Goal: Task Accomplishment & Management: Manage account settings

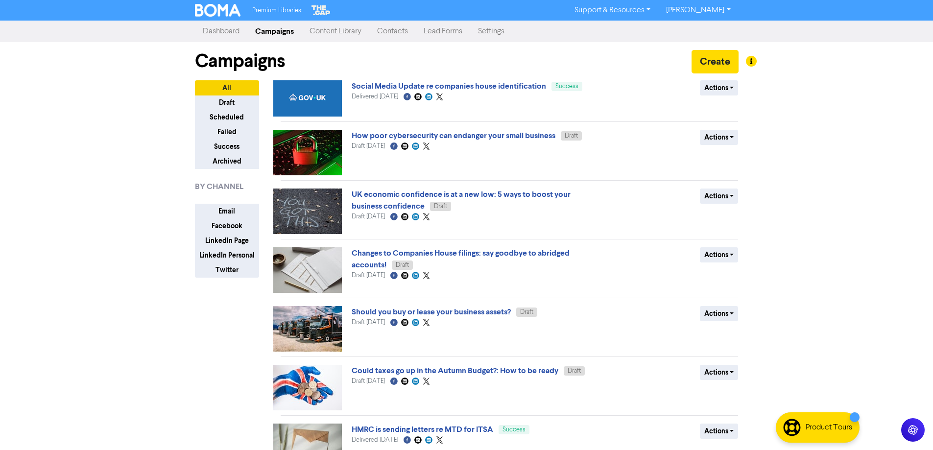
click at [397, 35] on link "Contacts" at bounding box center [392, 32] width 47 height 20
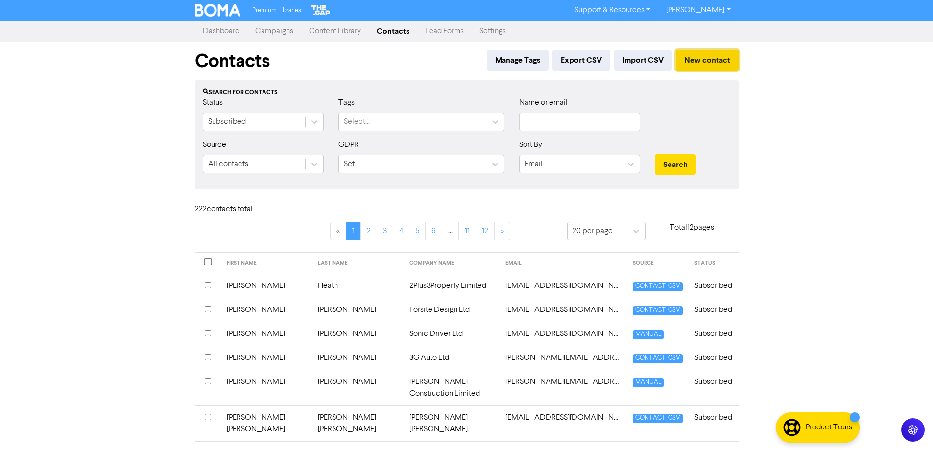
click at [708, 62] on button "New contact" at bounding box center [707, 60] width 63 height 21
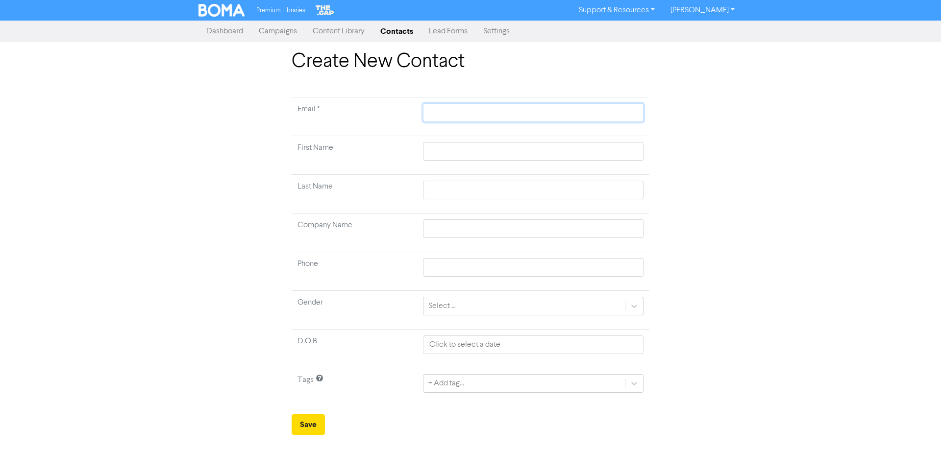
click at [526, 112] on input "text" at bounding box center [533, 112] width 220 height 19
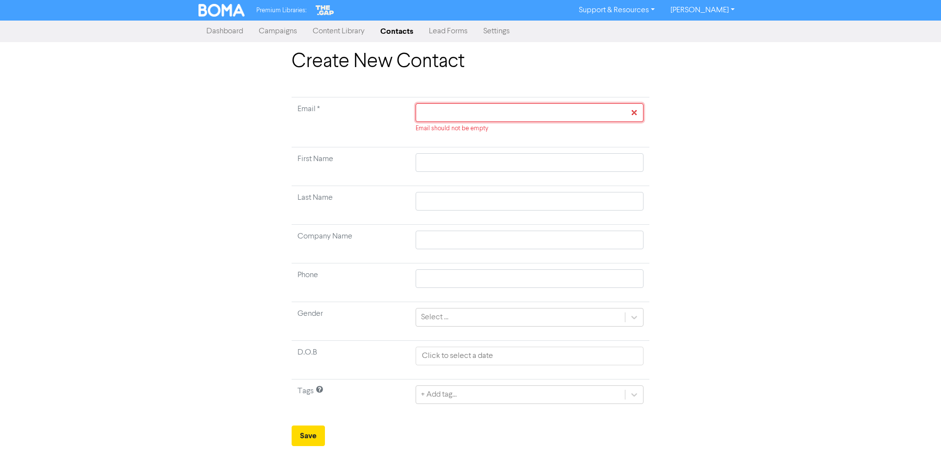
click at [446, 112] on input "text" at bounding box center [530, 112] width 228 height 19
paste input "[EMAIL_ADDRESS][DOMAIN_NAME]"
type input "[EMAIL_ADDRESS][DOMAIN_NAME]"
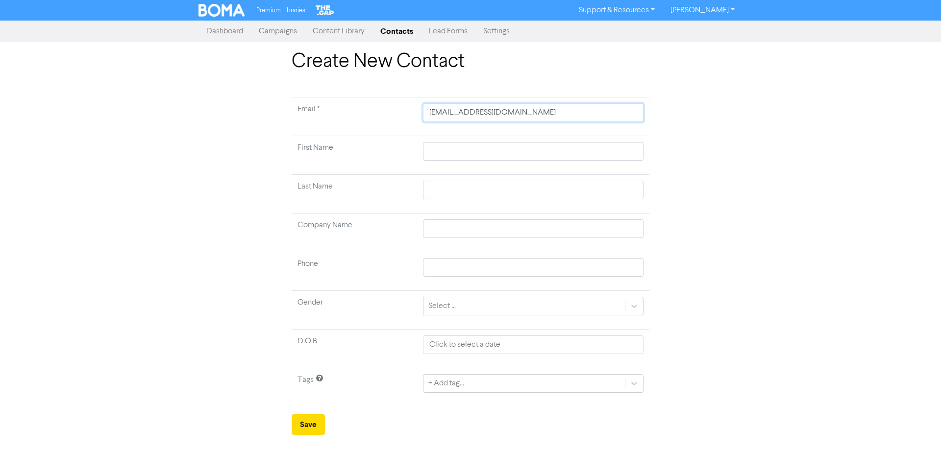
type input "[EMAIL_ADDRESS][DOMAIN_NAME]"
click at [461, 153] on input "text" at bounding box center [533, 151] width 220 height 19
type input "D"
type input "De"
type input "Deb"
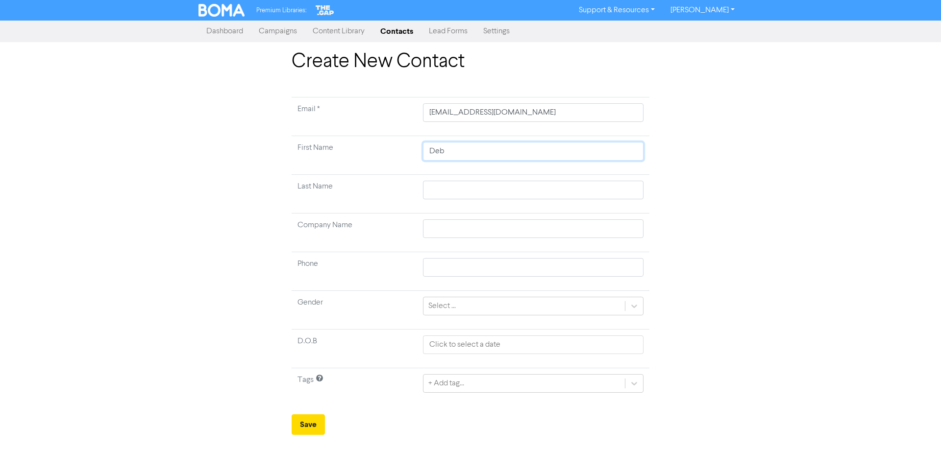
type input "Debb"
type input "[PERSON_NAME]"
click at [469, 188] on input "text" at bounding box center [533, 190] width 220 height 19
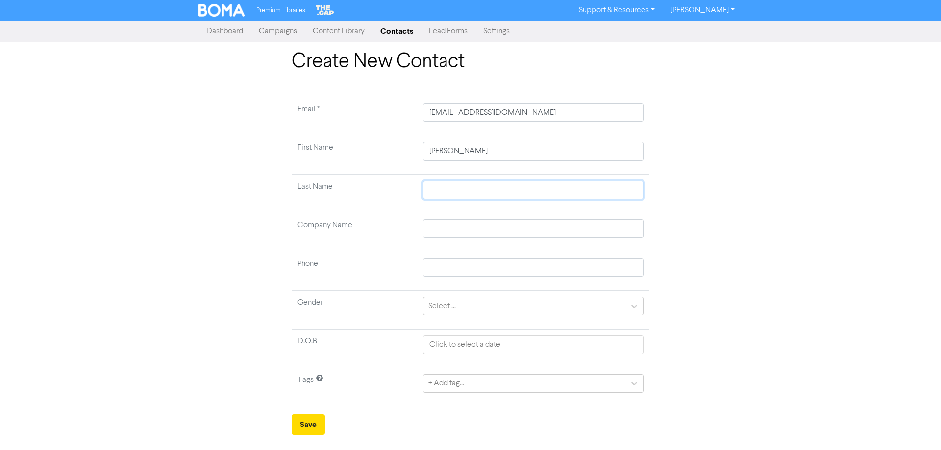
type input "S"
type input "Sw"
type input "Swi"
type input "Swin"
type input "Swinf"
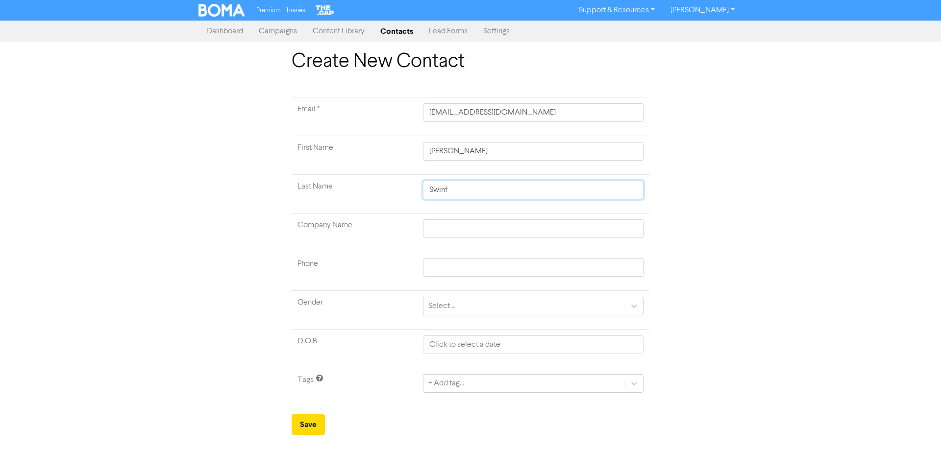
type input "Swinfi"
type input "Swinfie"
type input "Swinfiel"
type input "Swinfield"
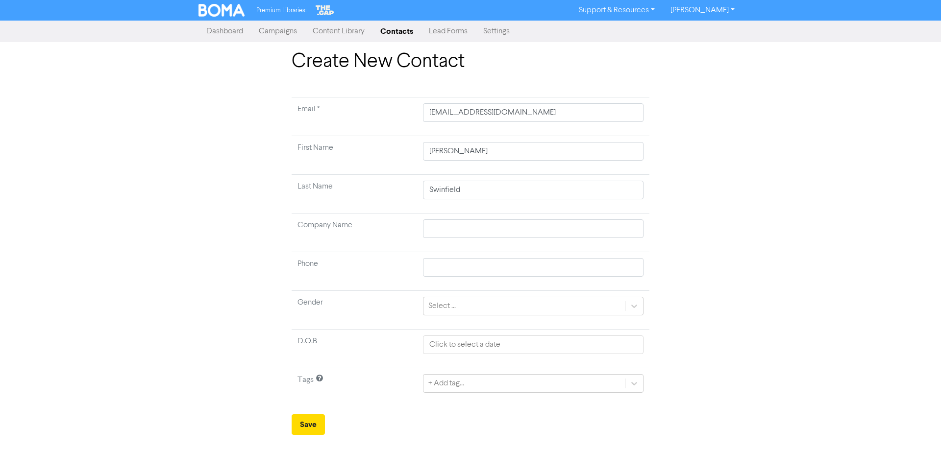
click at [721, 221] on div "Create New Contact Email * [EMAIL_ADDRESS][DOMAIN_NAME] First Name [PERSON_NAME…" at bounding box center [470, 242] width 559 height 385
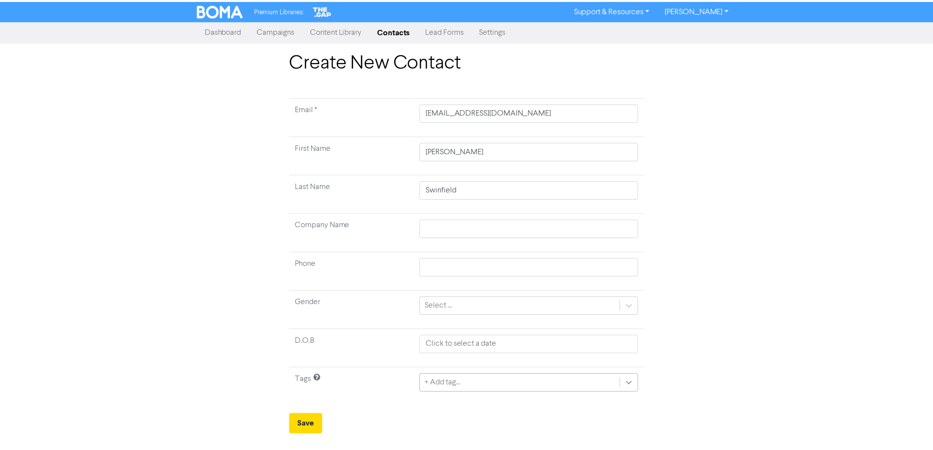
scroll to position [94, 0]
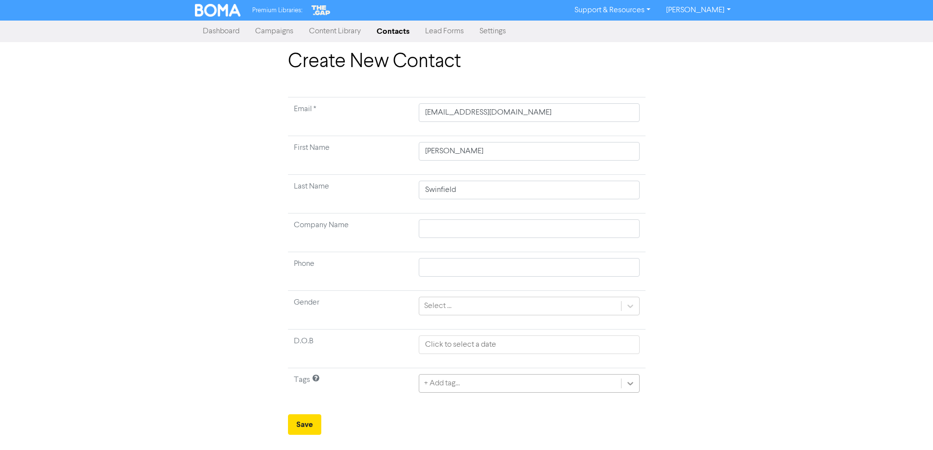
click at [634, 381] on div "+ Add tag..." at bounding box center [529, 383] width 220 height 19
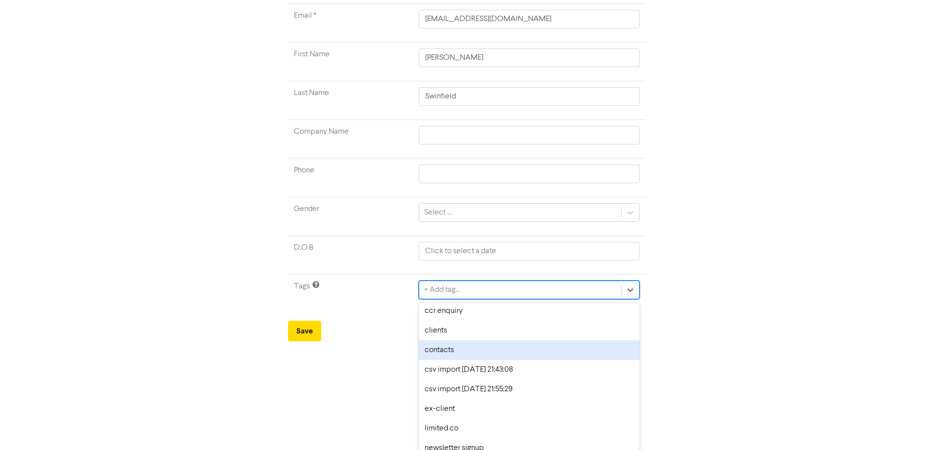
scroll to position [22, 0]
click at [446, 349] on div "contacts" at bounding box center [529, 353] width 220 height 20
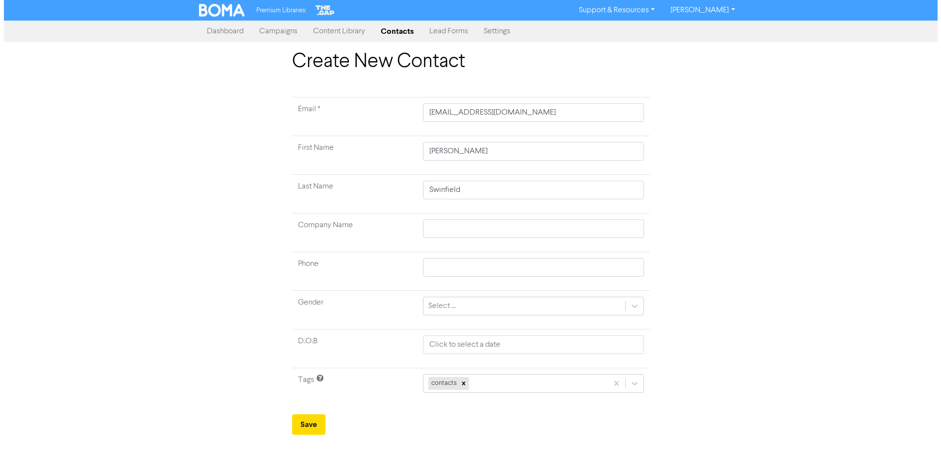
scroll to position [0, 0]
click at [307, 424] on button "Save" at bounding box center [308, 425] width 33 height 21
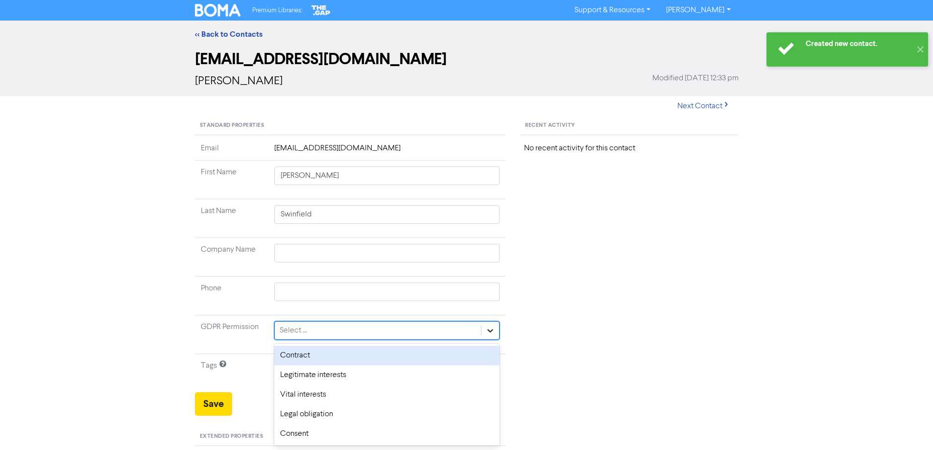
click at [492, 328] on icon at bounding box center [491, 331] width 10 height 10
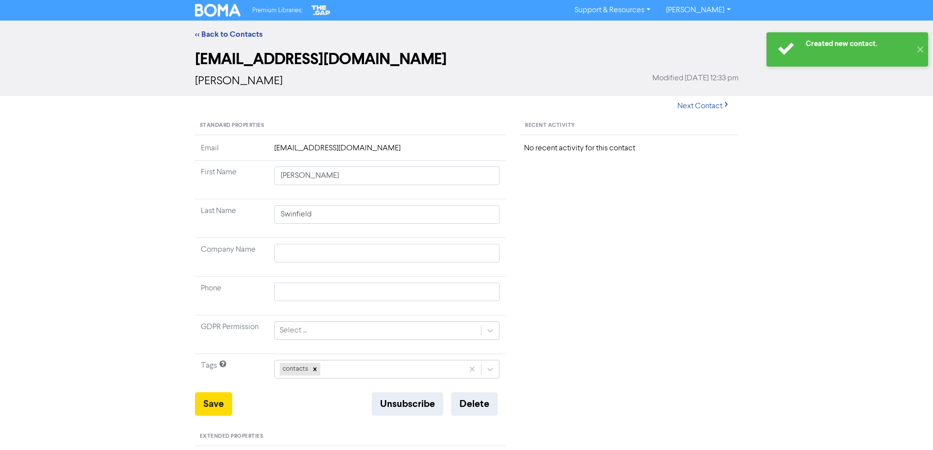
click at [301, 439] on div "Extended Properties" at bounding box center [350, 437] width 311 height 19
click at [218, 406] on button "Save" at bounding box center [213, 404] width 37 height 24
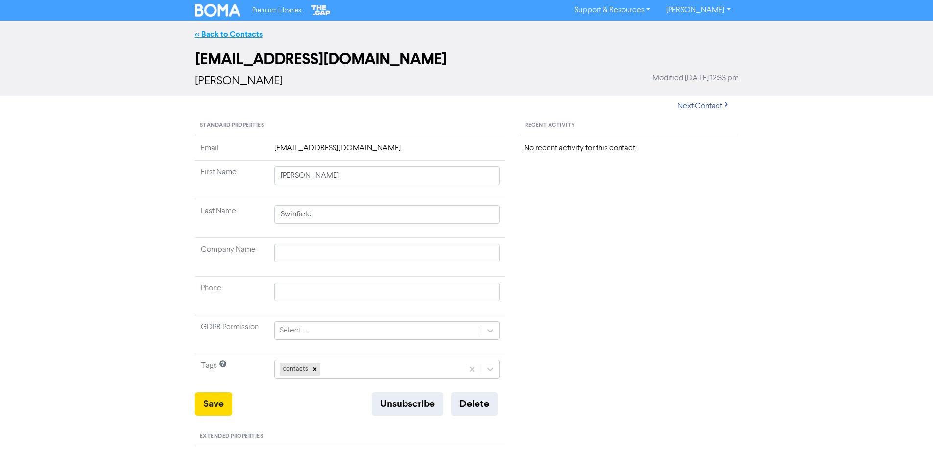
click at [222, 33] on link "<< Back to Contacts" at bounding box center [229, 34] width 68 height 10
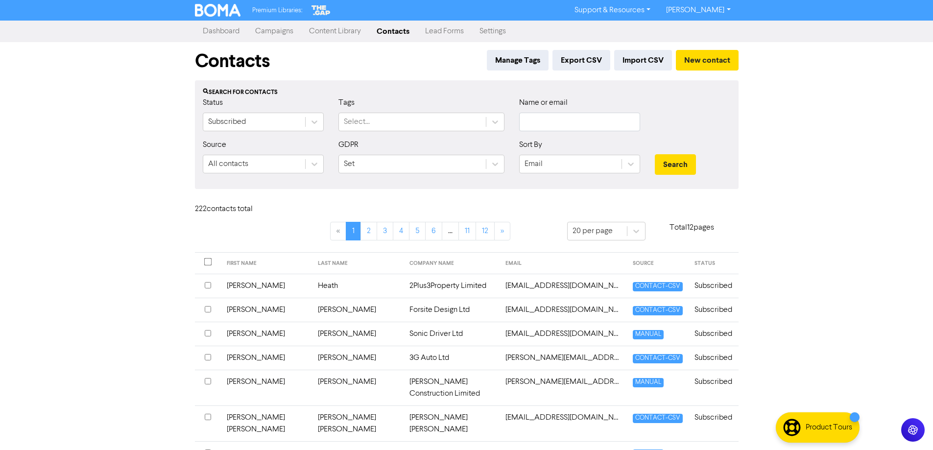
click at [284, 30] on link "Campaigns" at bounding box center [274, 32] width 54 height 20
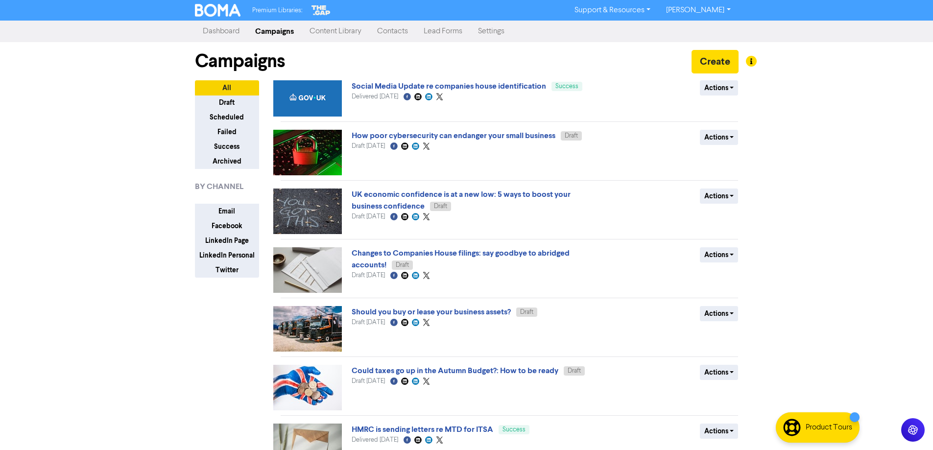
click at [401, 31] on link "Contacts" at bounding box center [392, 32] width 47 height 20
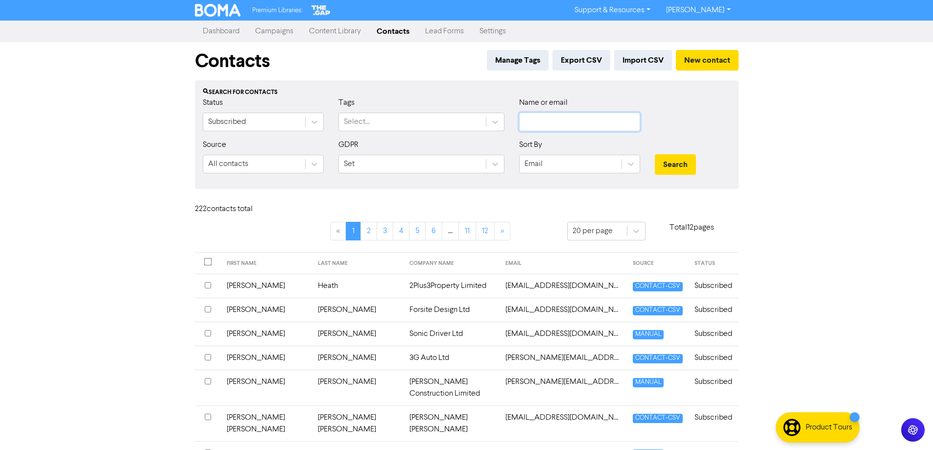
click at [571, 119] on input "text" at bounding box center [579, 122] width 121 height 19
type input "[PERSON_NAME]"
click at [655, 154] on button "Search" at bounding box center [675, 164] width 41 height 21
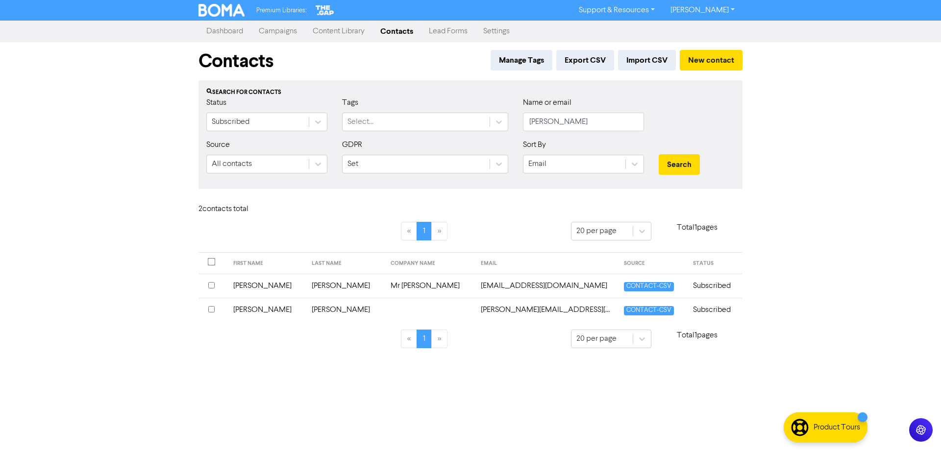
click at [210, 287] on input "checkbox" at bounding box center [211, 285] width 6 height 6
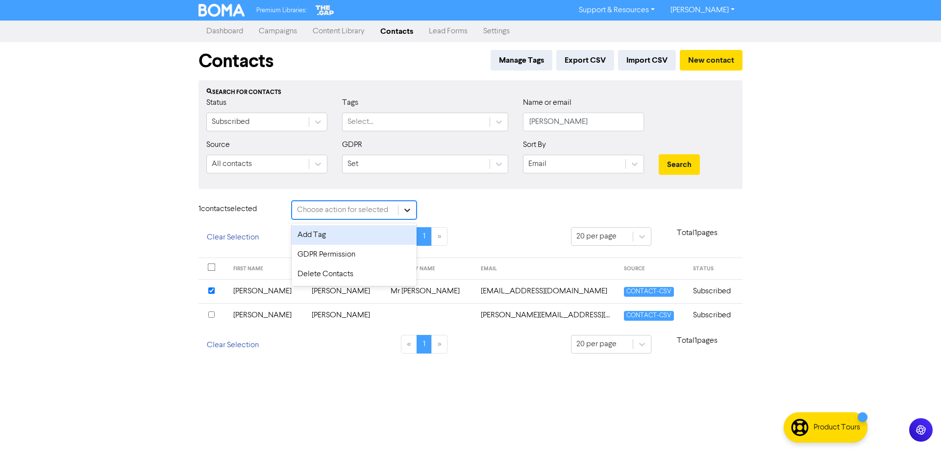
click at [411, 209] on icon at bounding box center [407, 210] width 10 height 10
click at [325, 274] on div "Delete Contacts" at bounding box center [354, 275] width 125 height 20
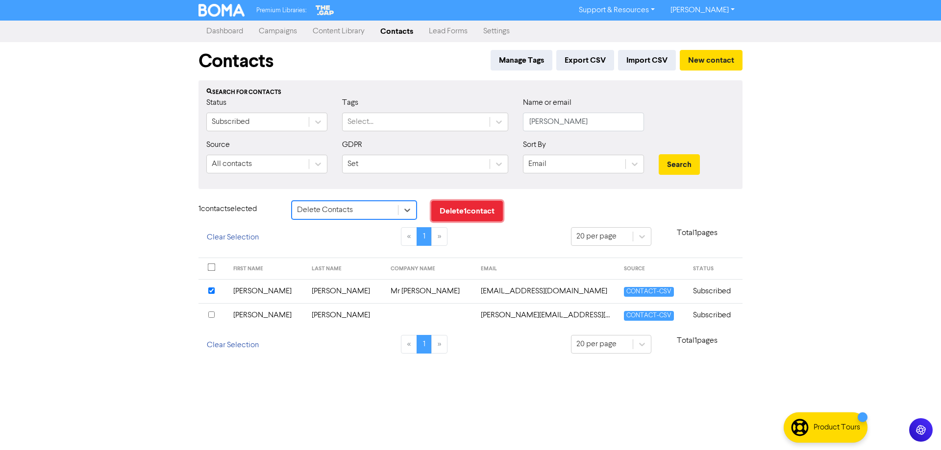
click at [465, 210] on button "Delete 1 contact" at bounding box center [467, 211] width 72 height 21
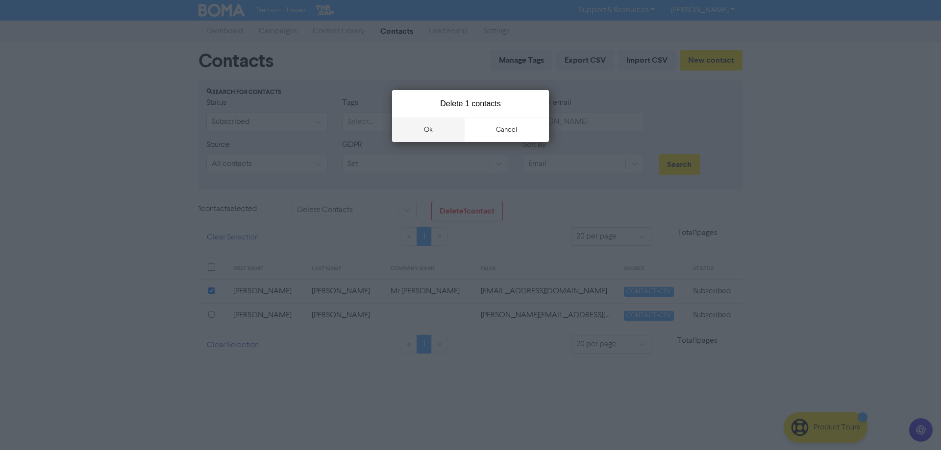
click at [425, 127] on button "ok" at bounding box center [428, 130] width 73 height 24
